Goal: Find specific page/section: Find specific page/section

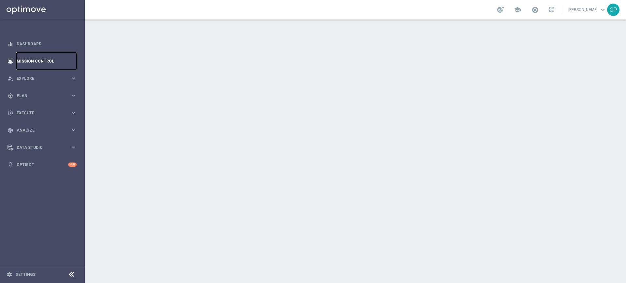
click at [30, 60] on link "Mission Control" at bounding box center [47, 60] width 60 height 17
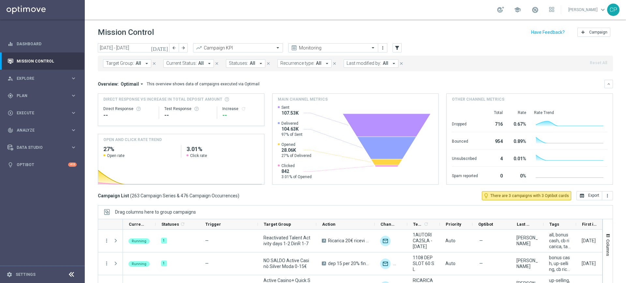
click at [141, 63] on button "Target Group: All arrow_drop_down" at bounding box center [127, 63] width 48 height 8
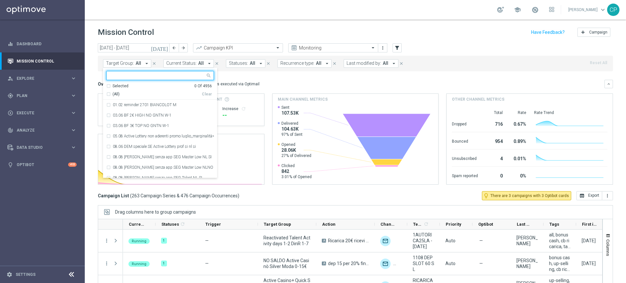
click at [292, 82] on div "Overview: Optimail arrow_drop_down This overview shows data of campaigns execut…" at bounding box center [351, 84] width 507 height 6
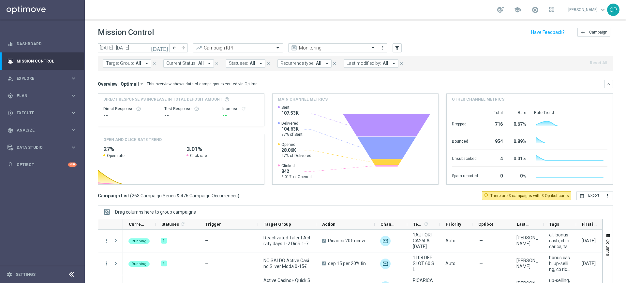
click at [393, 62] on button "Last modified by: All arrow_drop_down" at bounding box center [371, 63] width 55 height 8
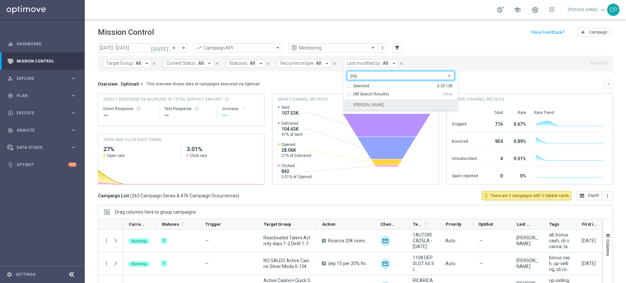
click at [360, 105] on label "[PERSON_NAME]" at bounding box center [368, 105] width 30 height 4
type input "pig"
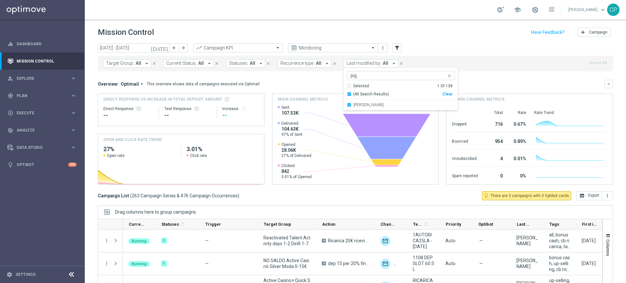
click at [473, 77] on mini-dashboard "Overview: Optimail arrow_drop_down This overview shows data of campaigns execut…" at bounding box center [355, 131] width 515 height 120
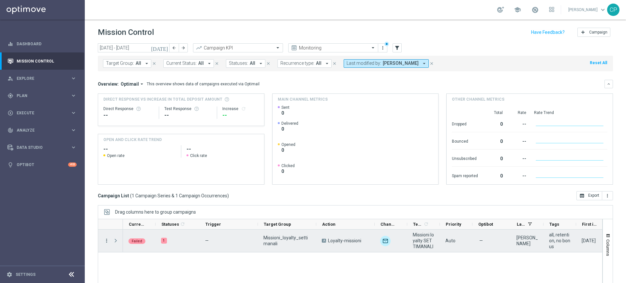
click at [107, 240] on icon "more_vert" at bounding box center [107, 241] width 6 height 6
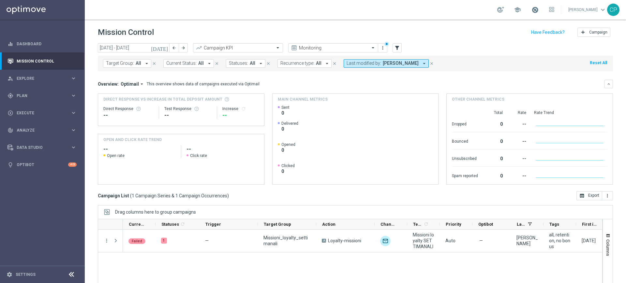
click at [538, 9] on span at bounding box center [534, 9] width 7 height 7
click at [444, 47] on div "[DATE] [DATE] - [DATE] arrow_back arrow_forward Campaign KPI trending_up Monito…" at bounding box center [355, 48] width 515 height 10
